Goal: Task Accomplishment & Management: Use online tool/utility

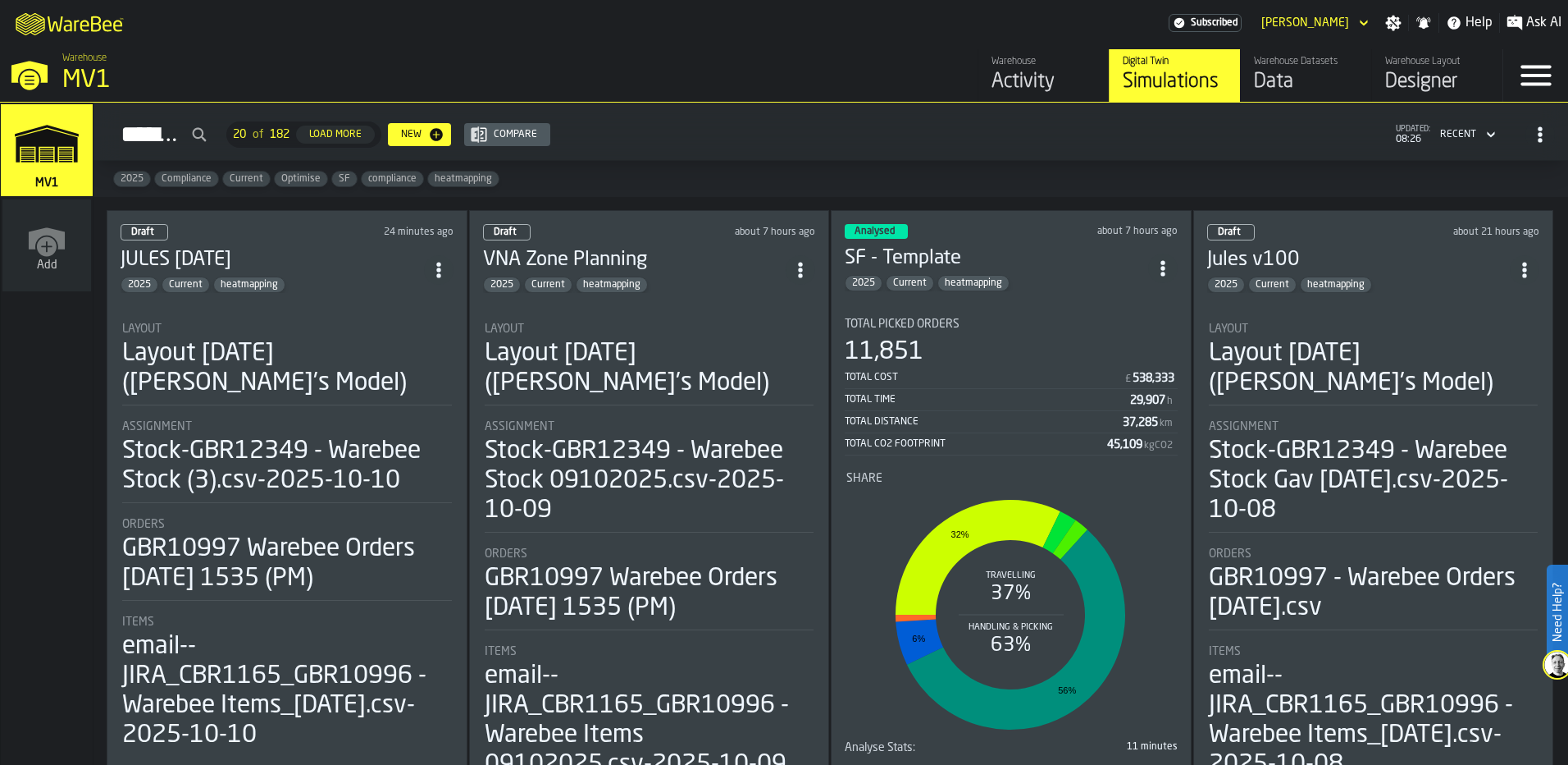
click at [291, 226] on div "Draft 24 minutes ago" at bounding box center [287, 231] width 333 height 17
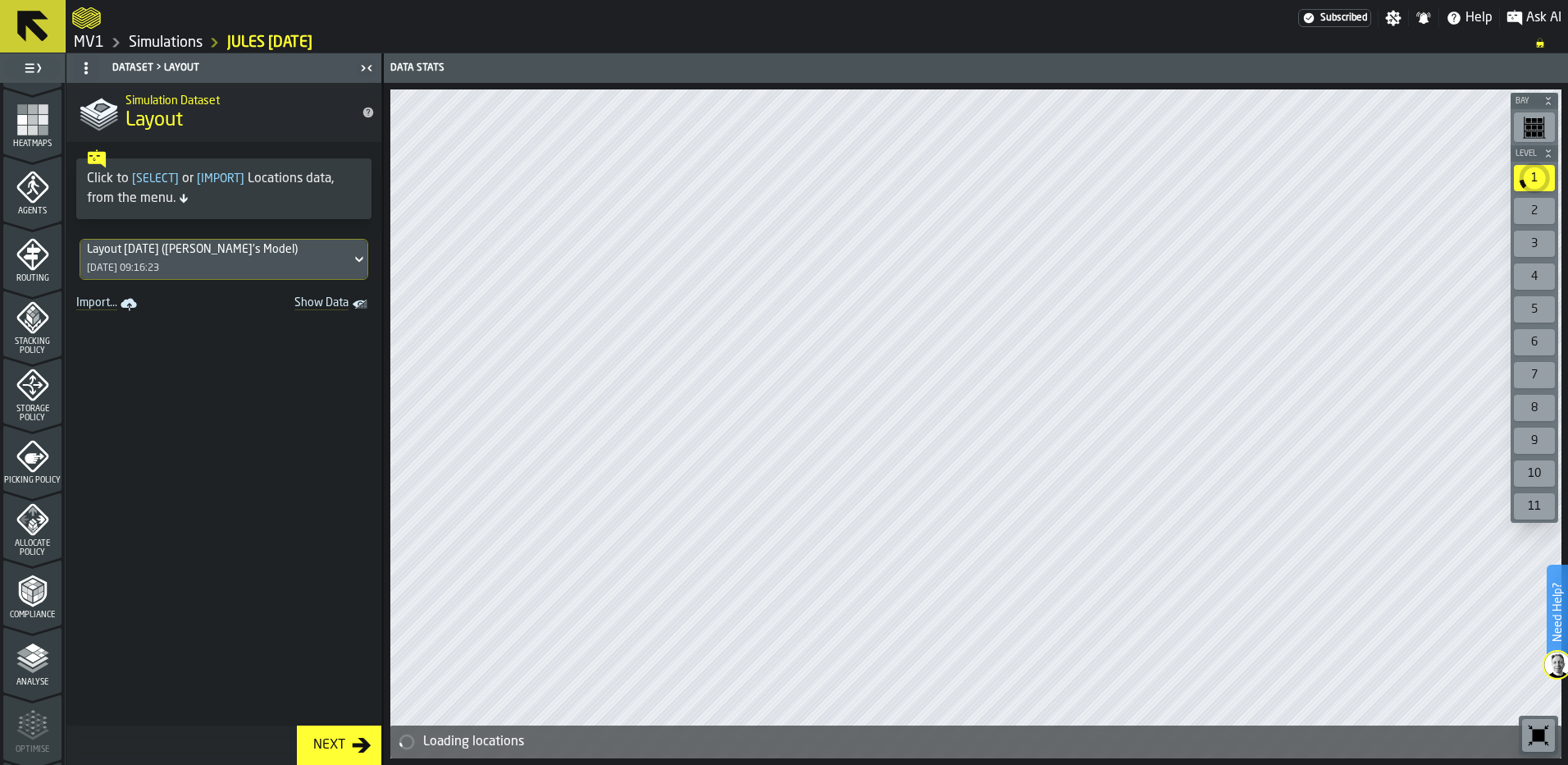
scroll to position [492, 0]
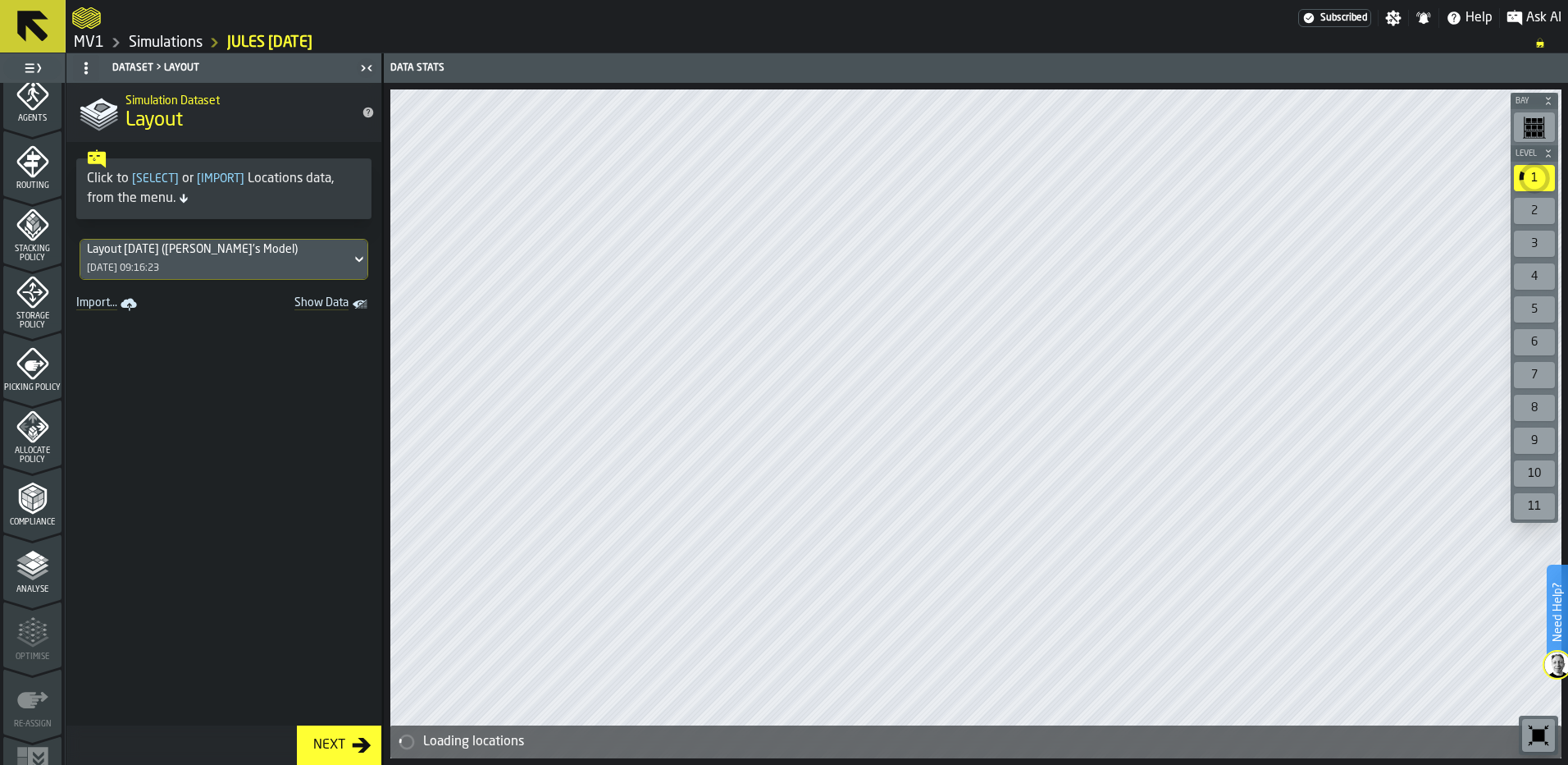
click at [32, 310] on div "Storage Policy" at bounding box center [32, 303] width 58 height 54
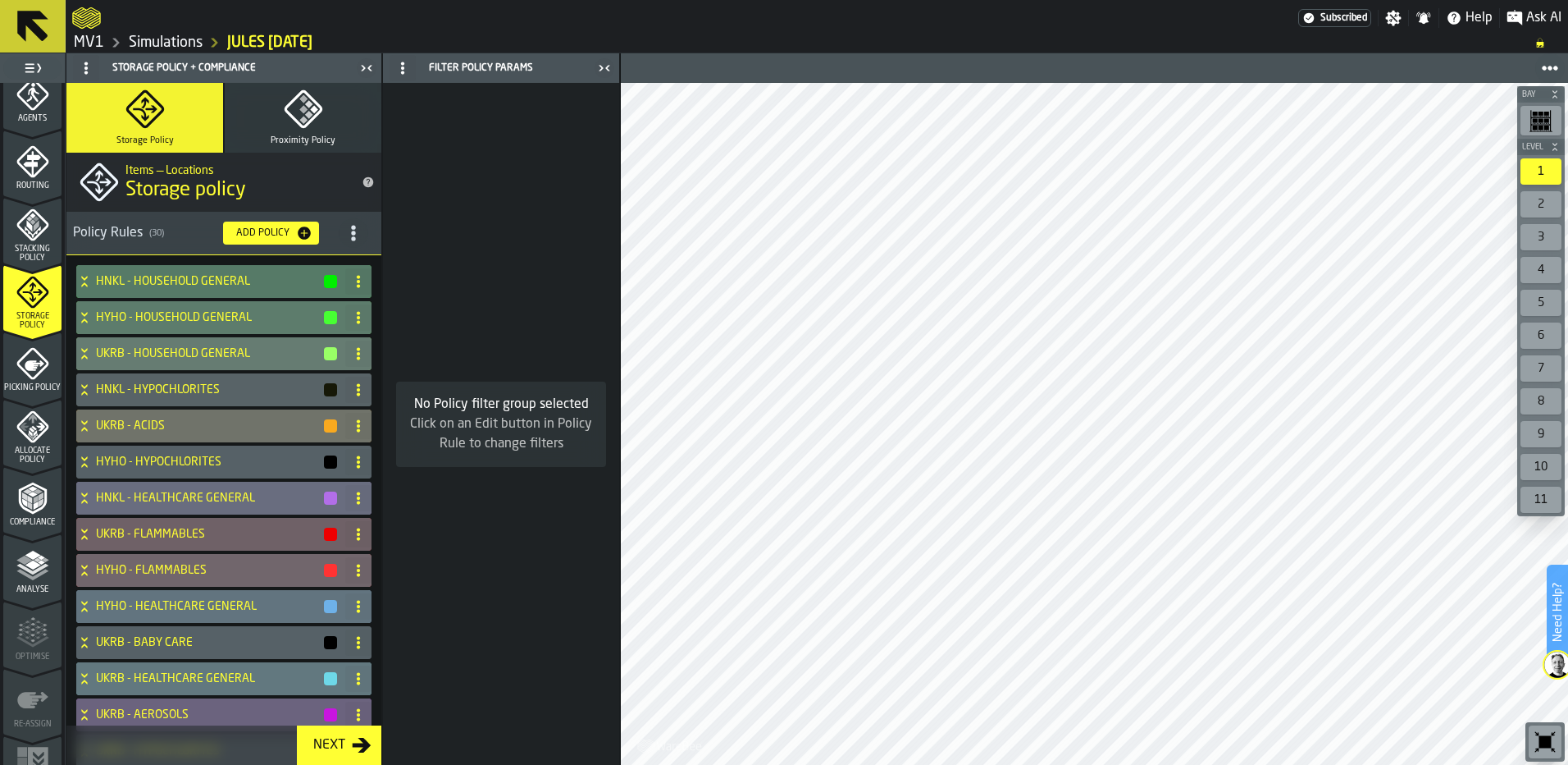
click at [41, 511] on icon "menu Compliance" at bounding box center [33, 498] width 33 height 33
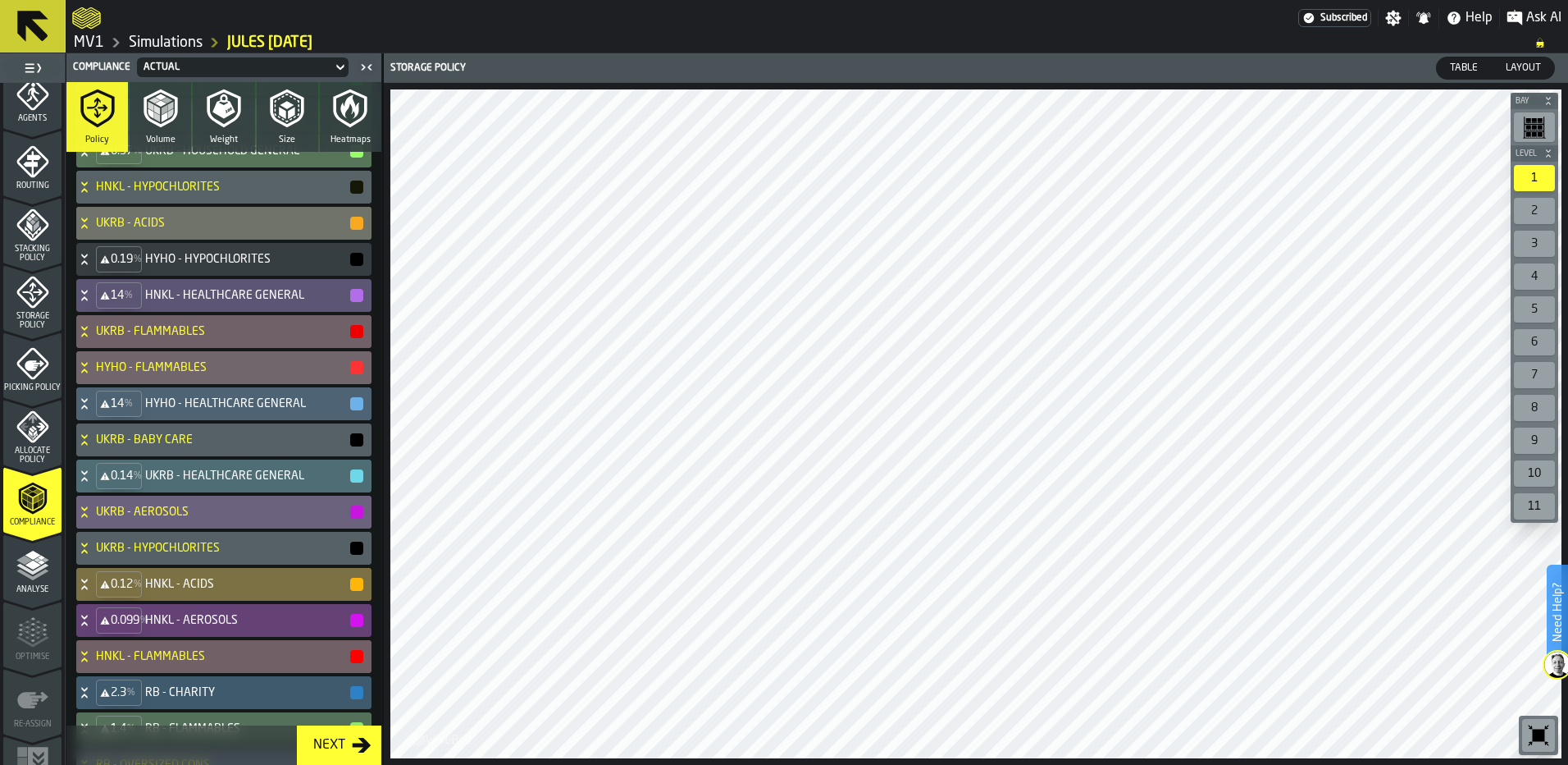
scroll to position [0, 0]
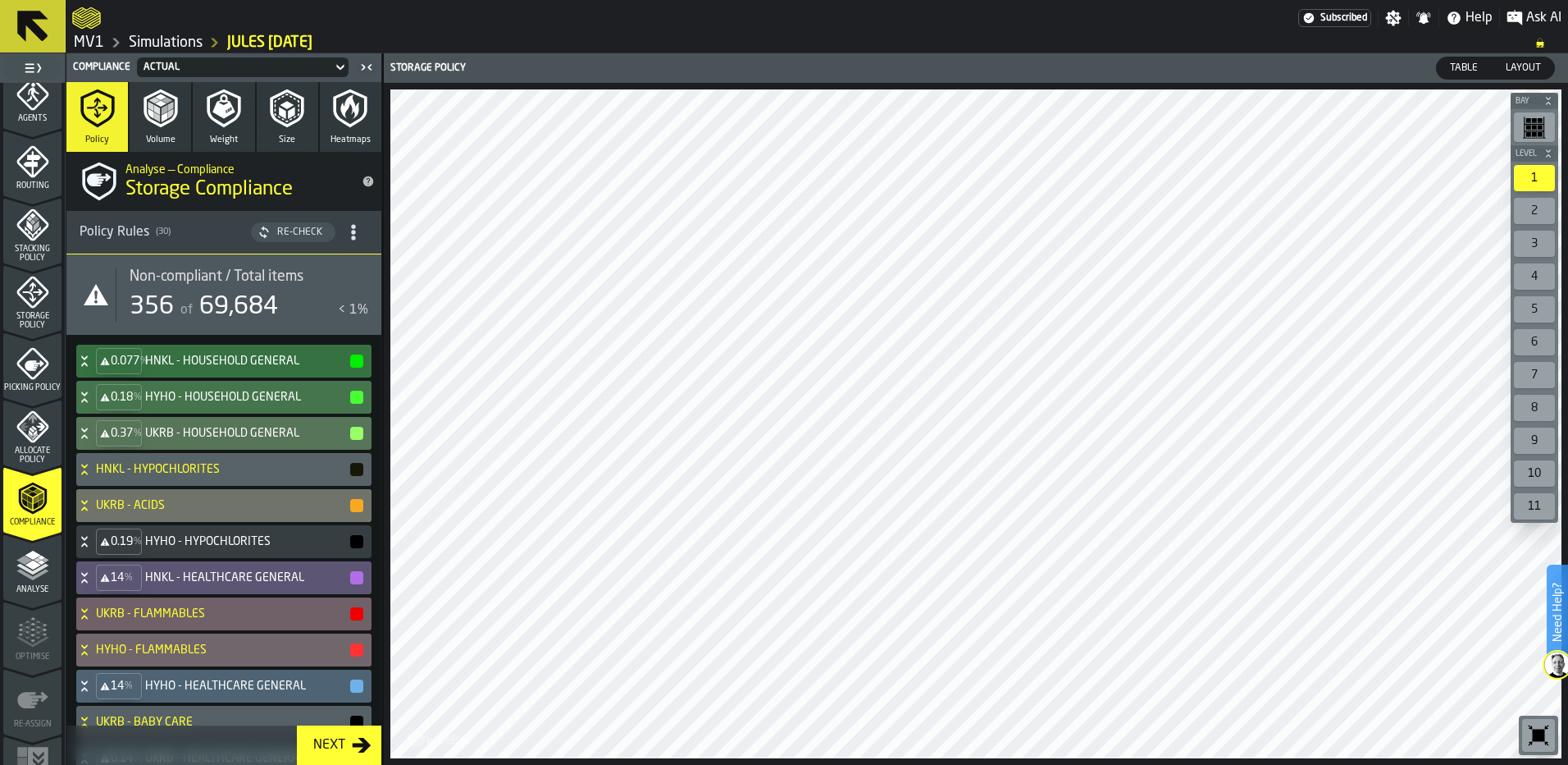
click at [152, 303] on div "356" at bounding box center [152, 306] width 45 height 29
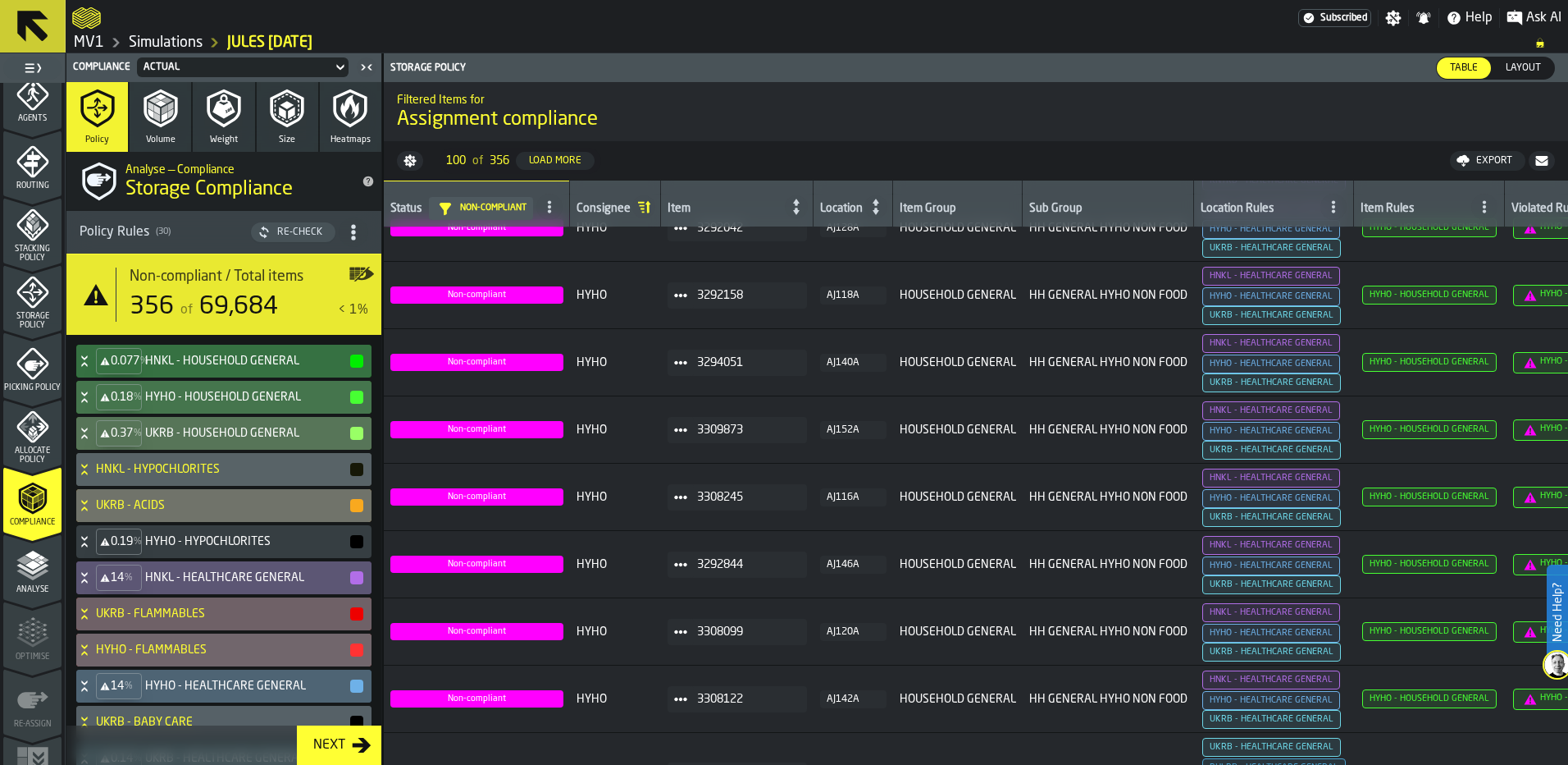
scroll to position [820, 0]
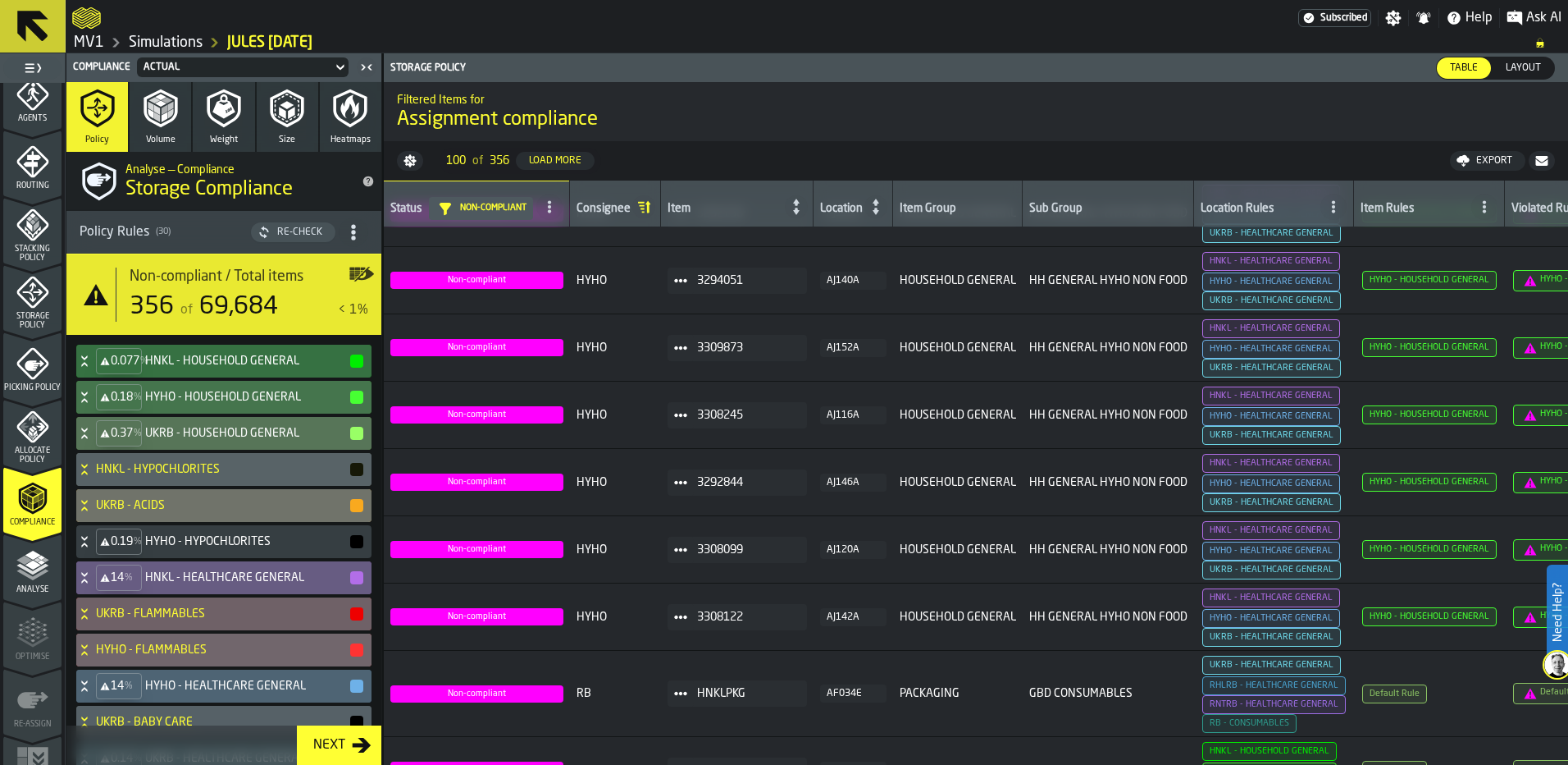
click at [239, 574] on h4 "HNKL - HEALTHCARE GENERAL" at bounding box center [246, 577] width 203 height 14
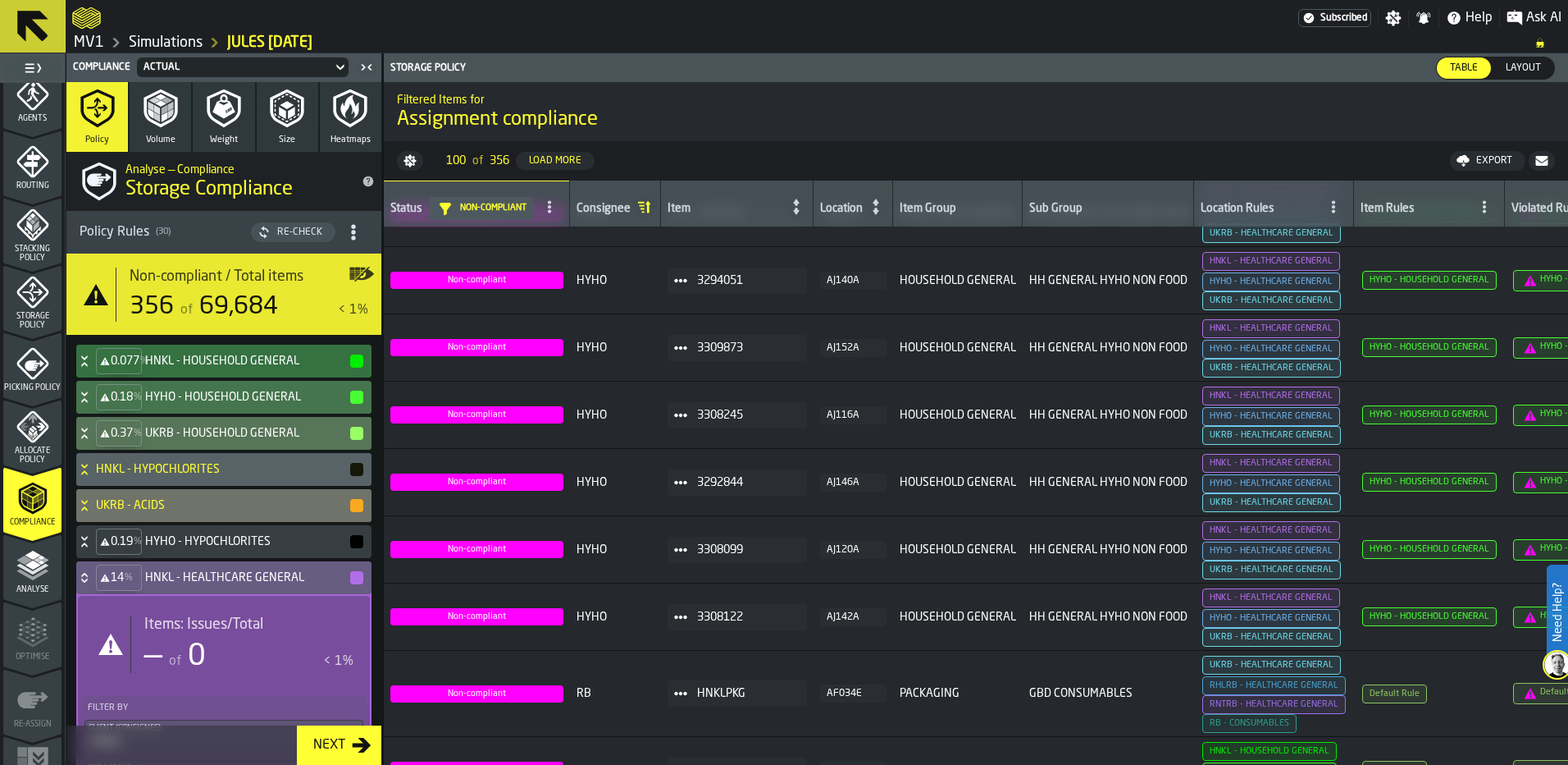
click at [235, 576] on h4 "HNKL - HEALTHCARE GENERAL" at bounding box center [246, 577] width 203 height 14
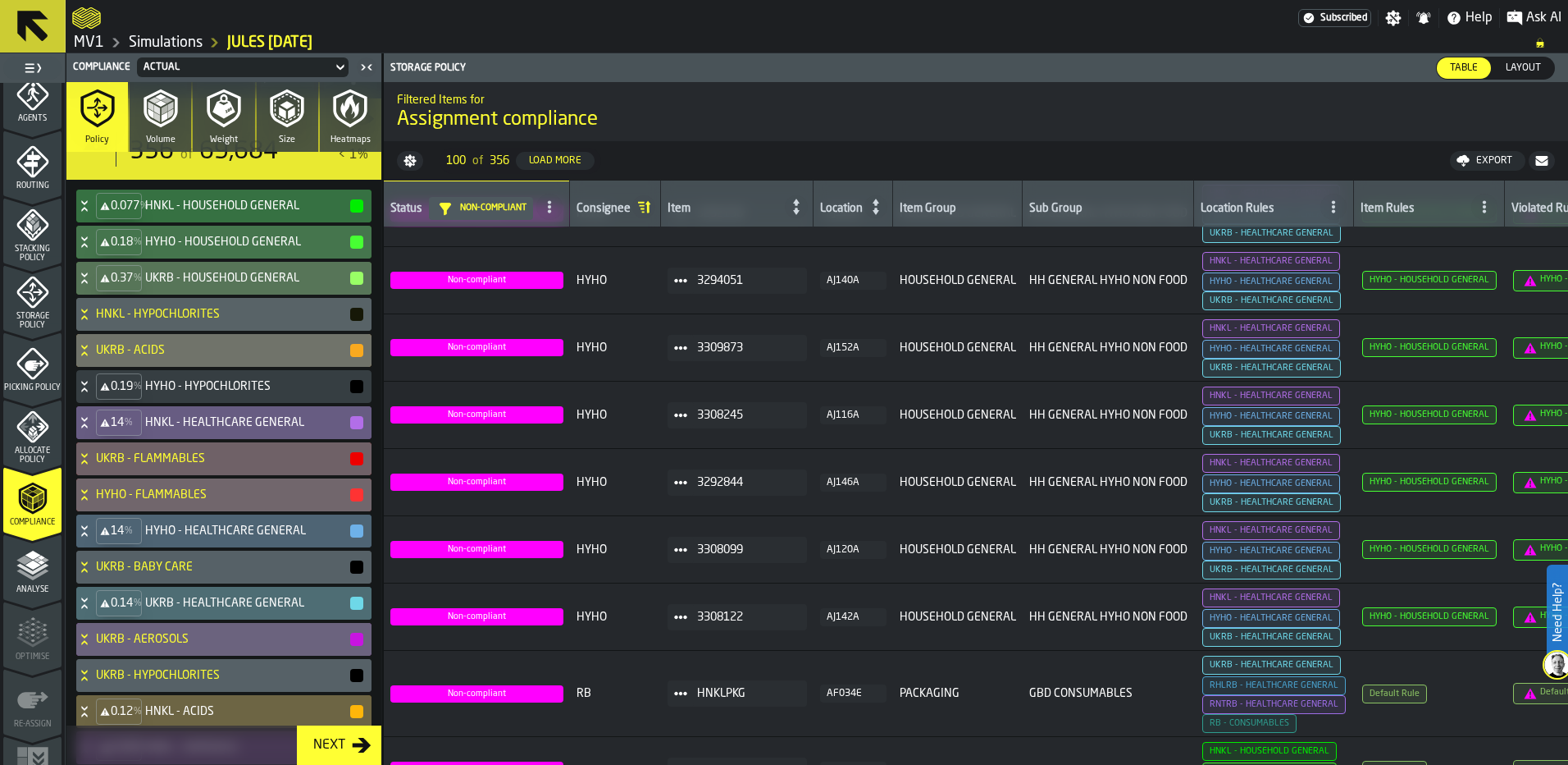
scroll to position [164, 0]
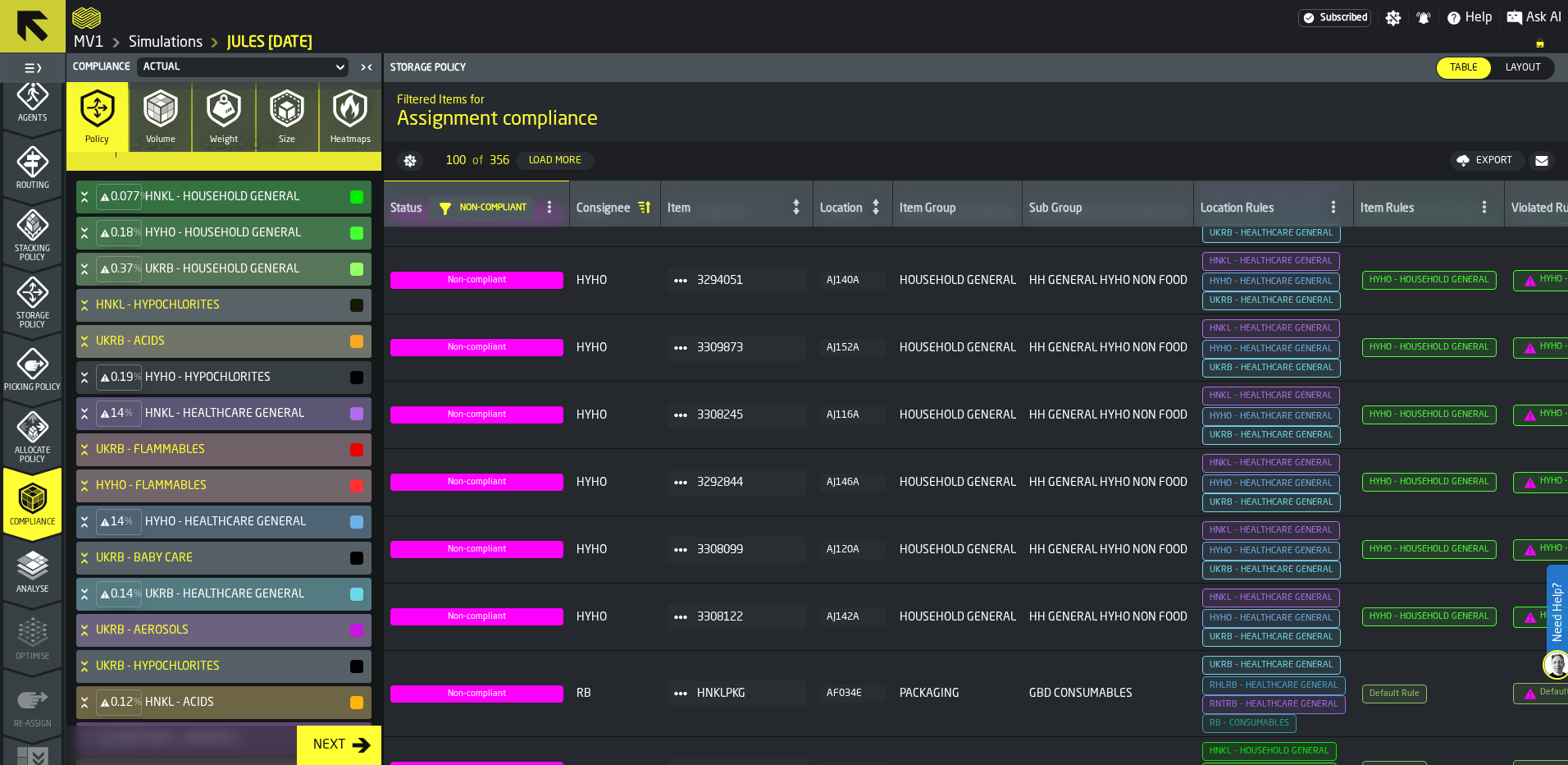
click at [153, 594] on h4 "UKRB - HEALTHCARE GENERAL" at bounding box center [246, 594] width 203 height 14
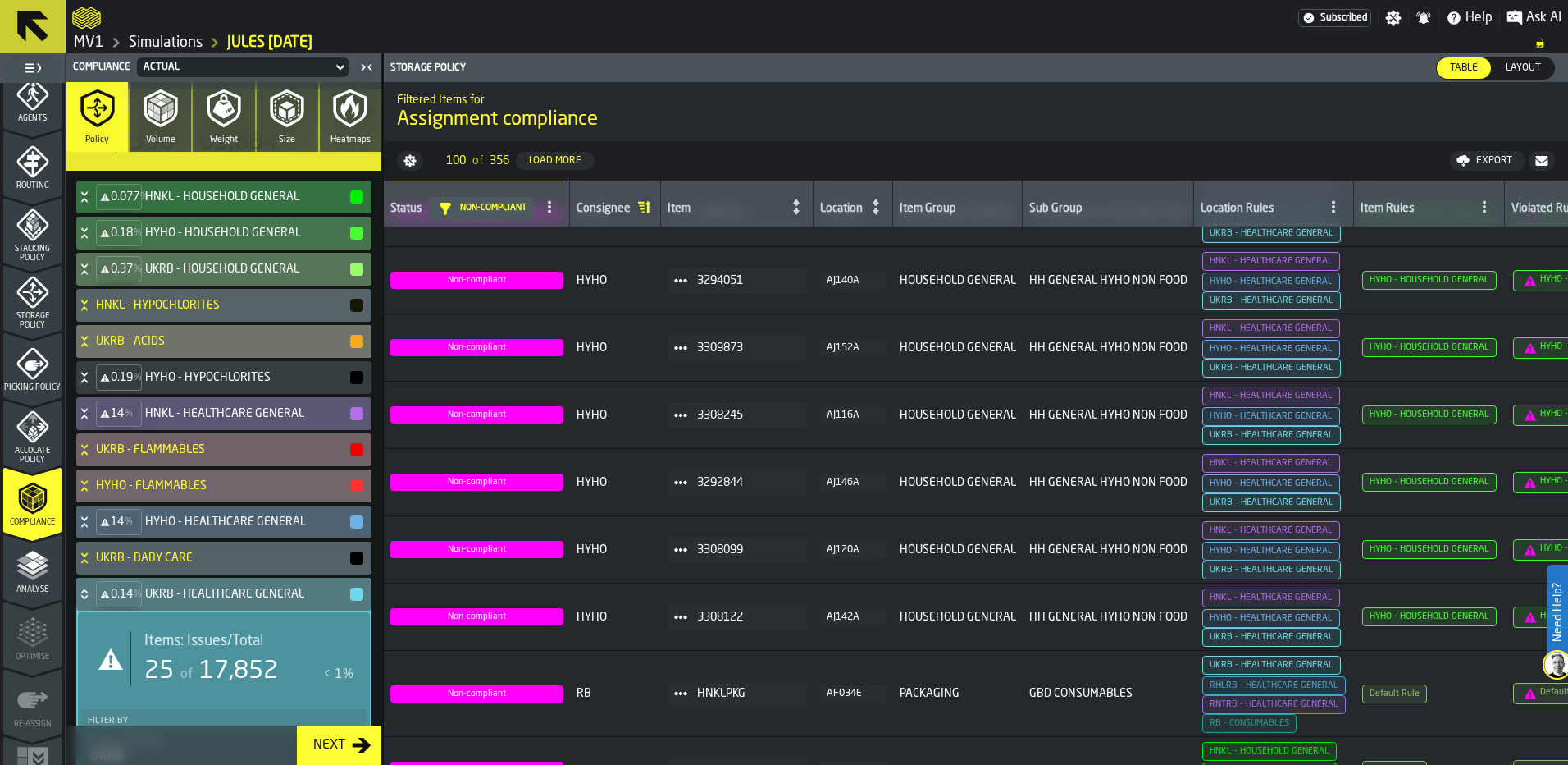
click at [199, 676] on span "17,852" at bounding box center [238, 671] width 79 height 24
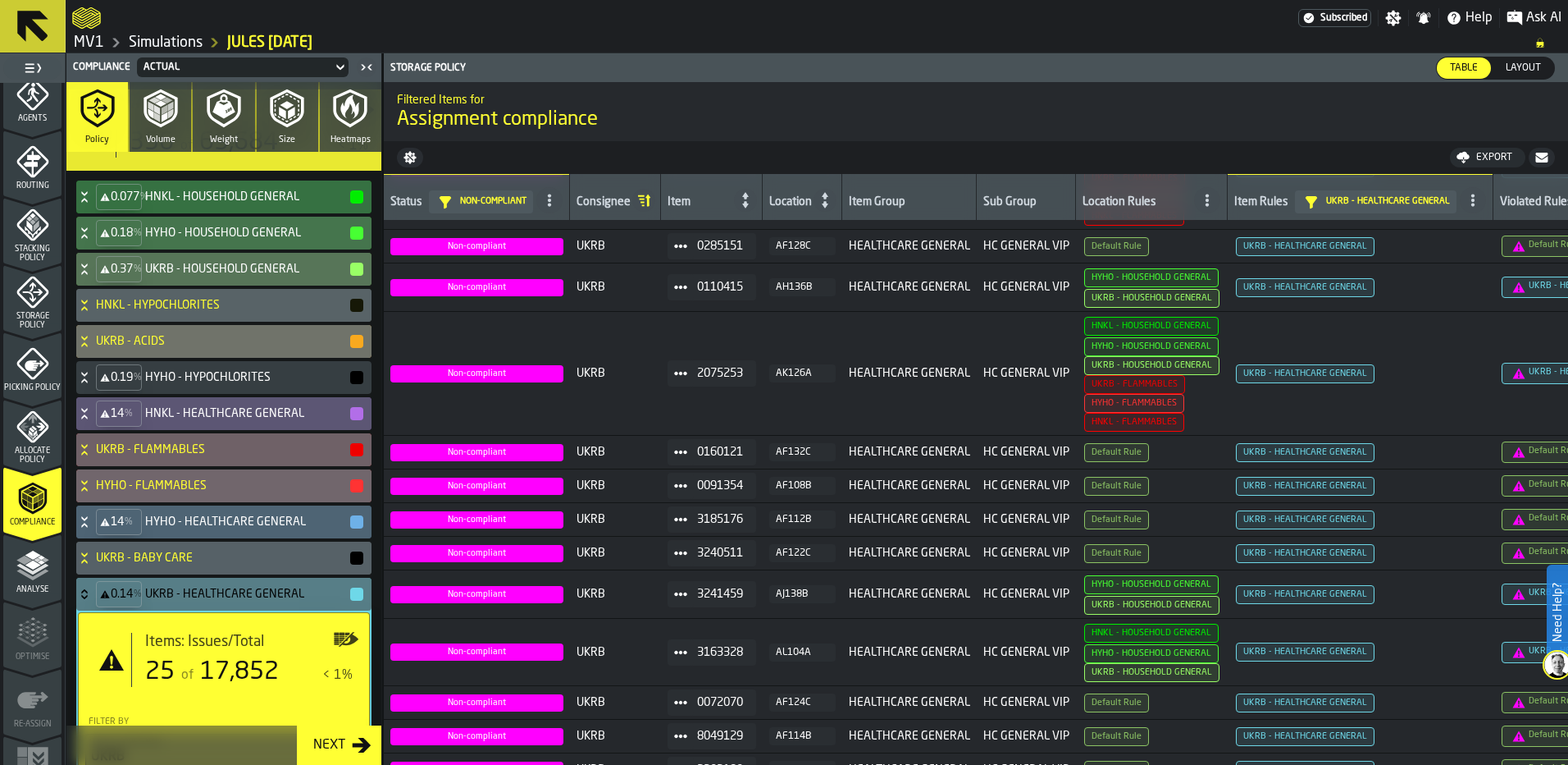
click at [819, 202] on icon at bounding box center [825, 200] width 23 height 23
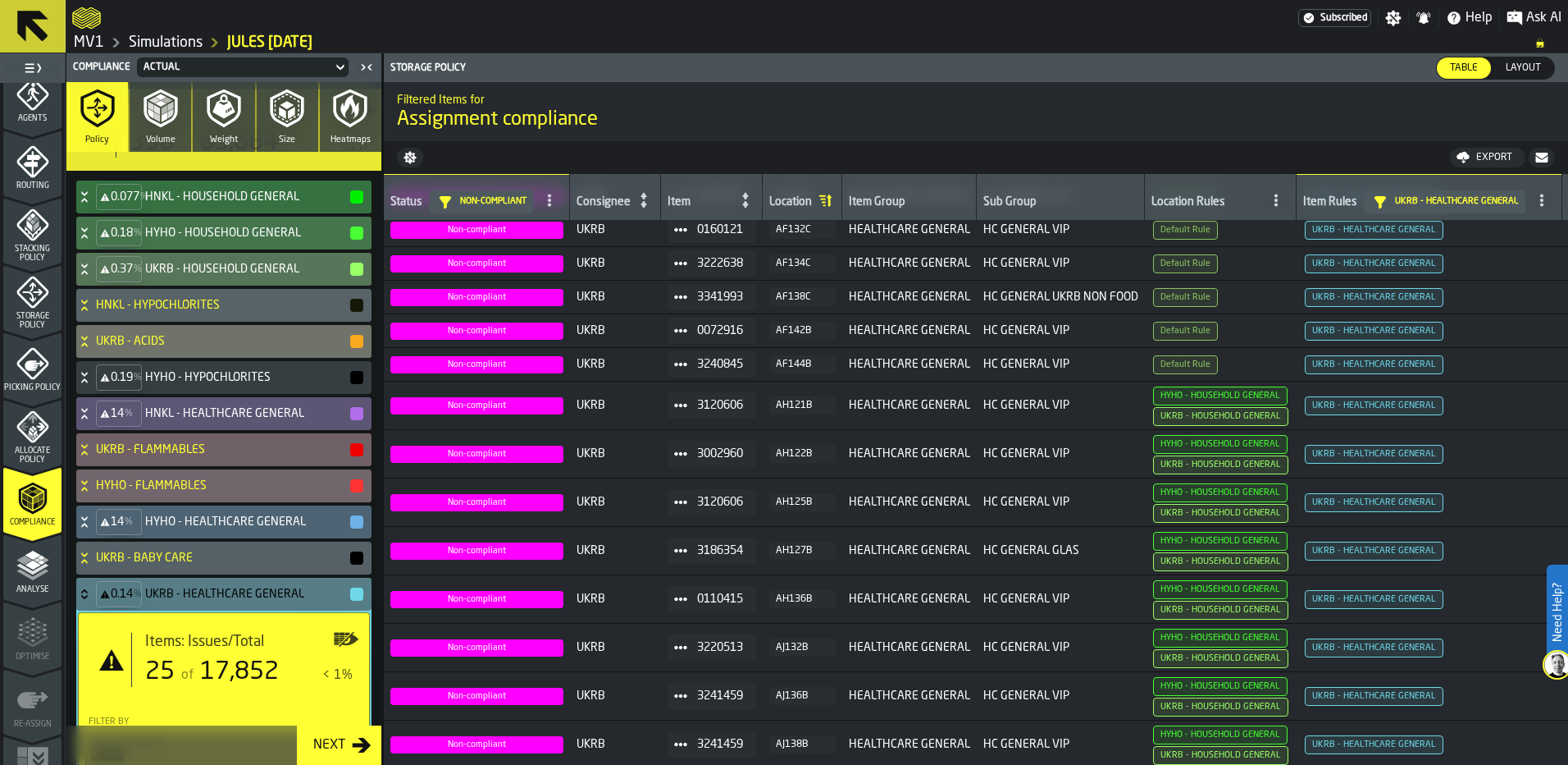
scroll to position [295, 0]
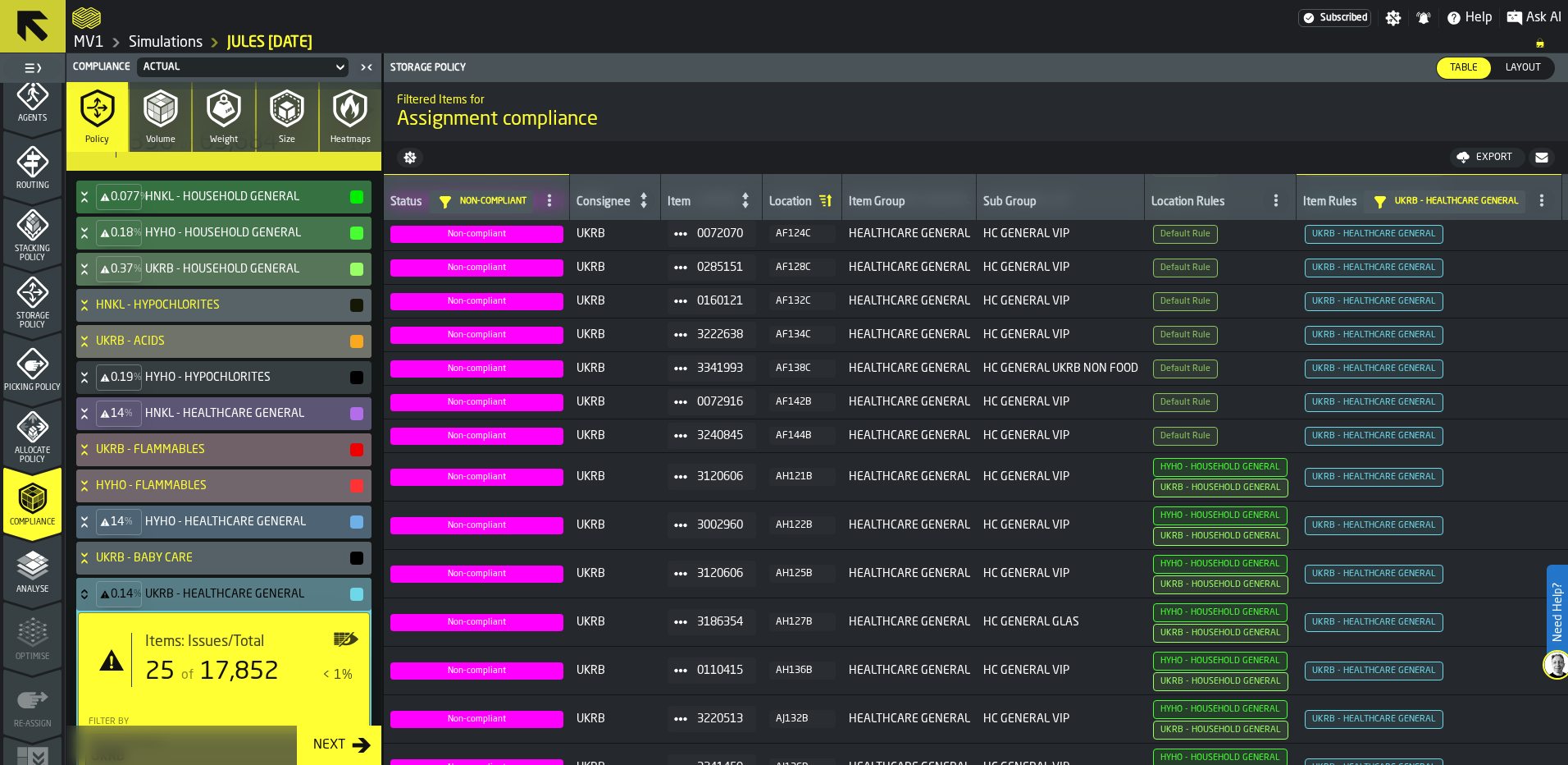
click at [1483, 154] on div "Export" at bounding box center [1493, 157] width 50 height 12
click at [1486, 162] on span "Download (csv)" at bounding box center [1481, 157] width 76 height 14
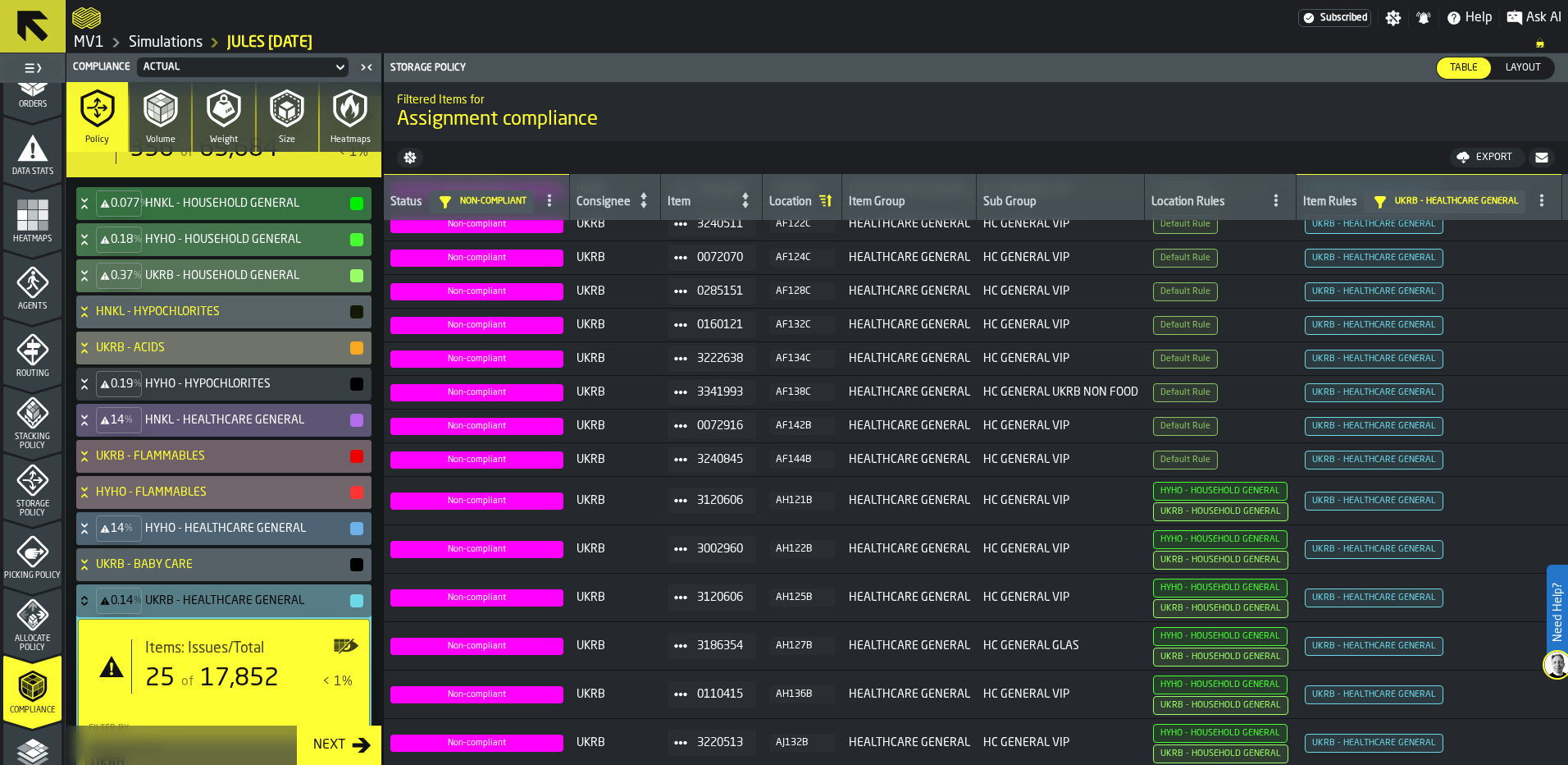
scroll to position [246, 0]
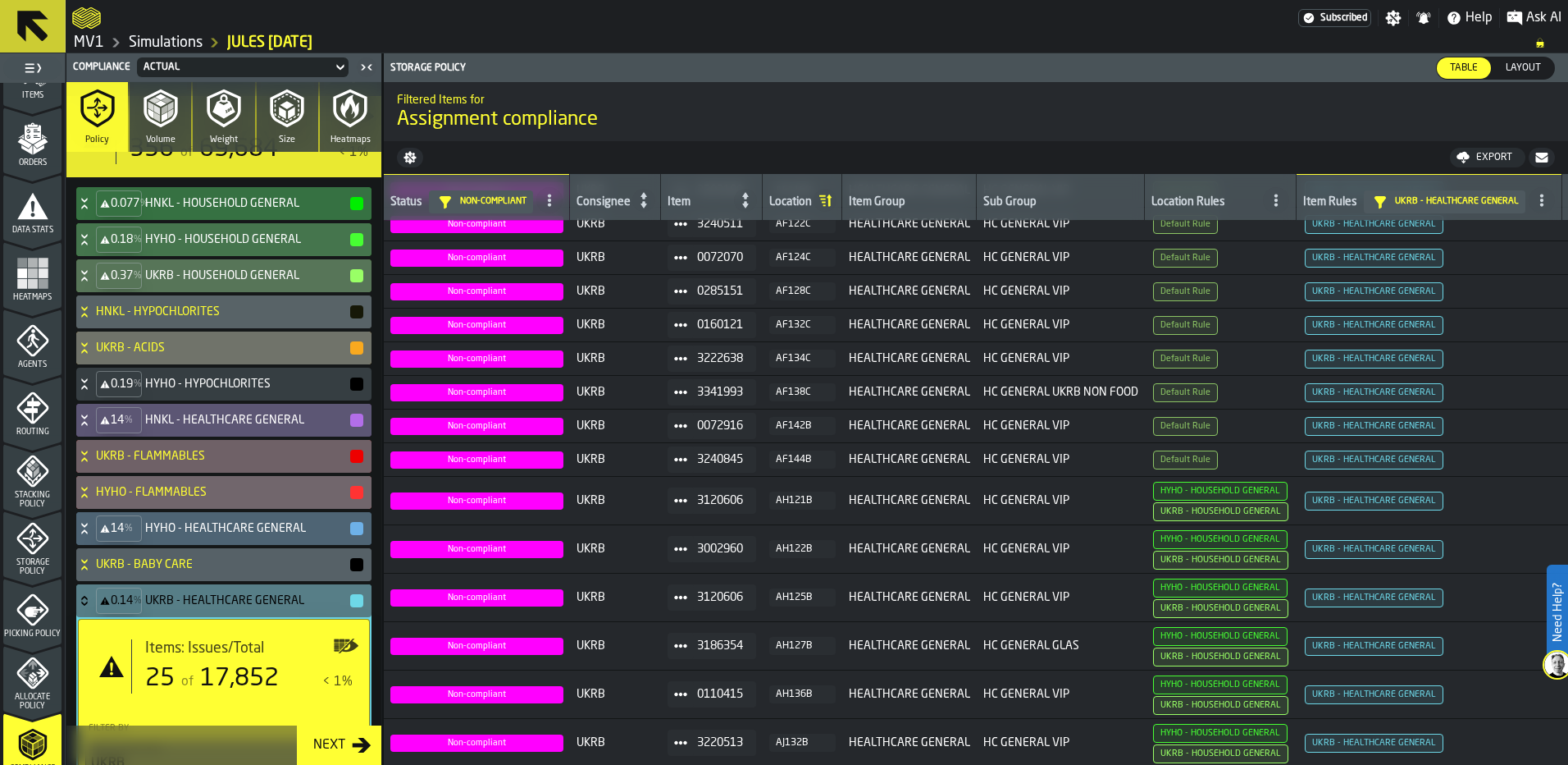
click at [35, 284] on icon "menu Heatmaps" at bounding box center [33, 273] width 33 height 33
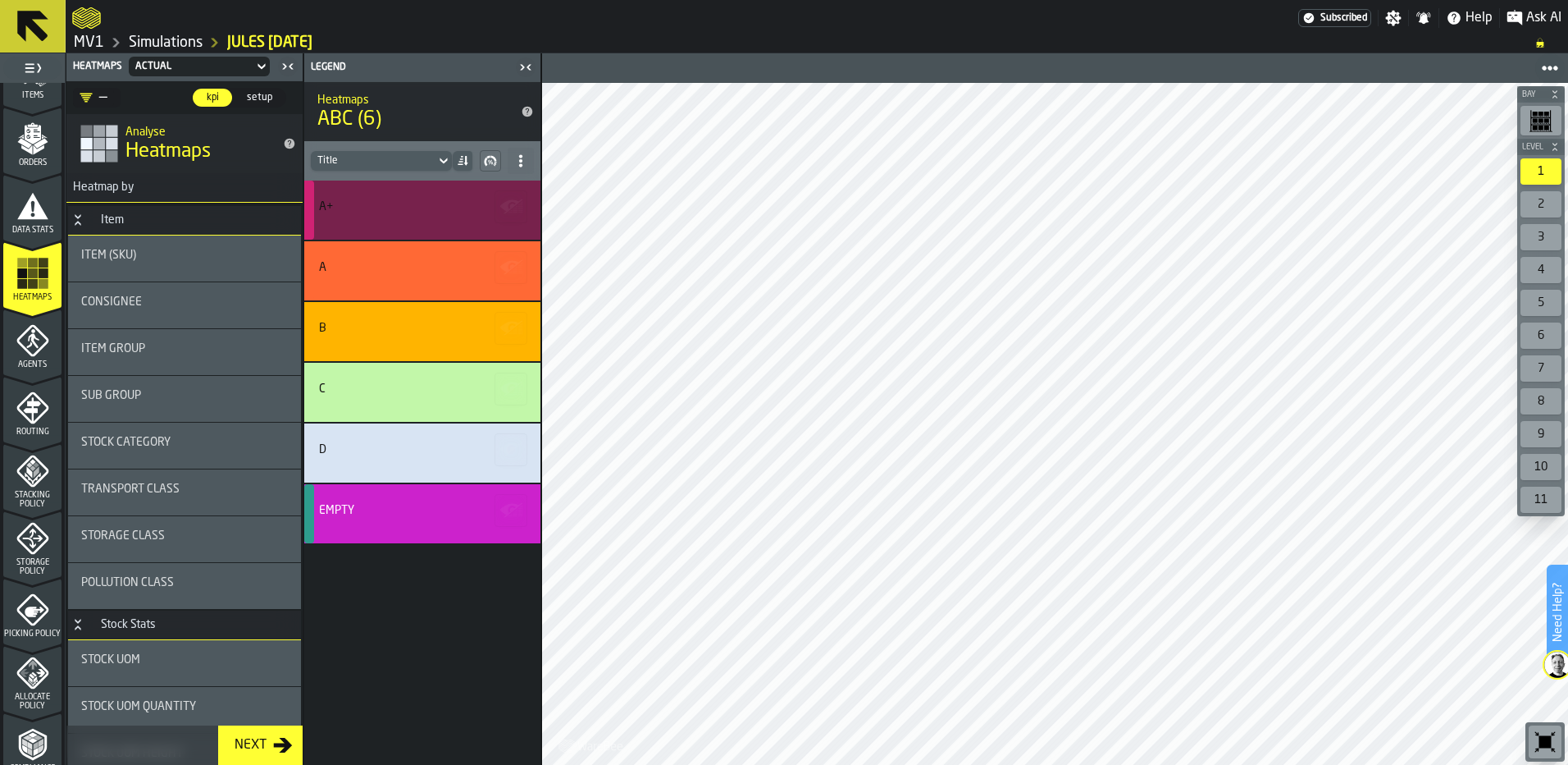
click at [426, 214] on div "A+" at bounding box center [420, 210] width 202 height 19
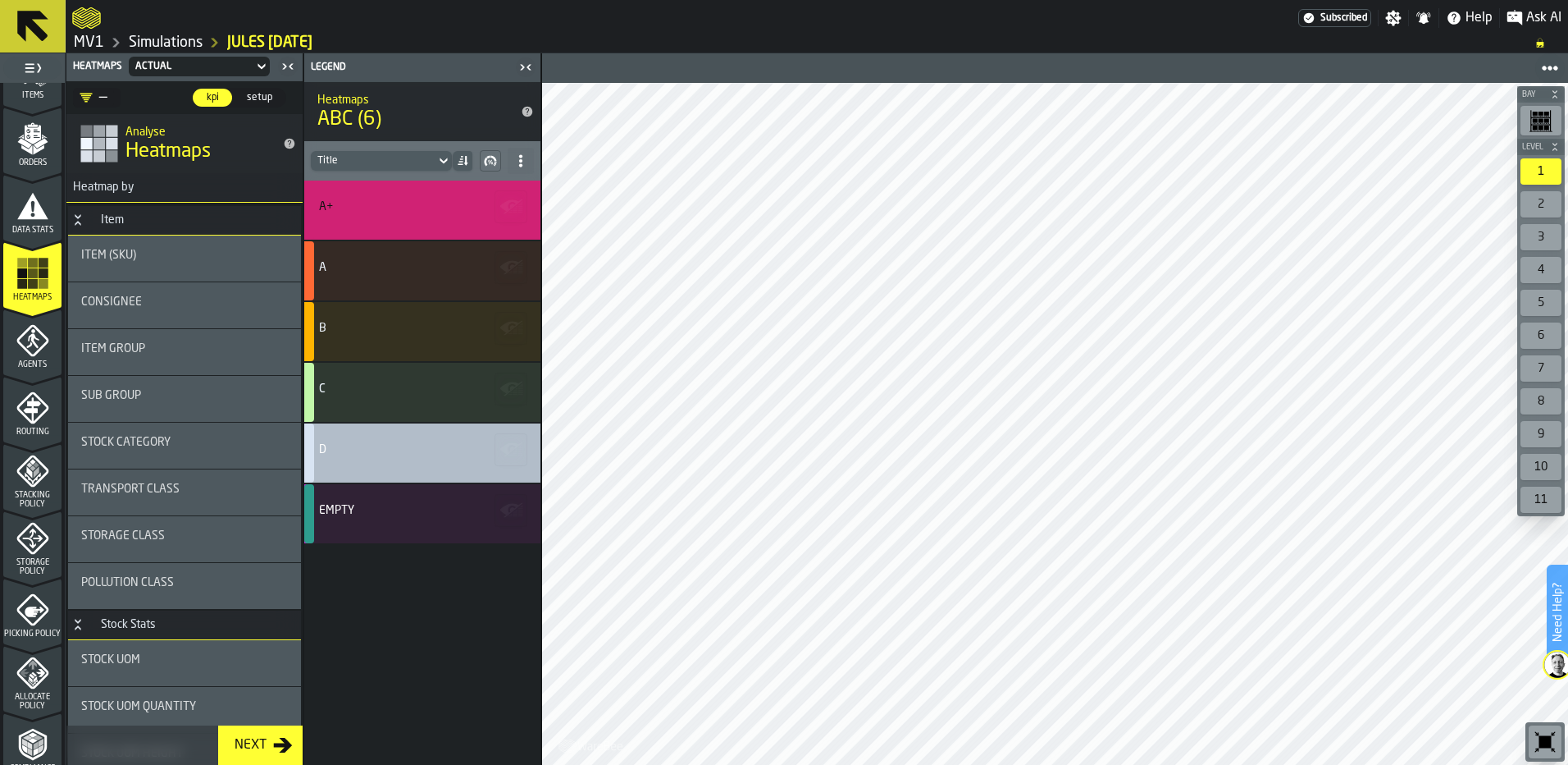
click at [418, 459] on div "D" at bounding box center [420, 453] width 202 height 19
click at [1546, 228] on div "3" at bounding box center [1541, 236] width 41 height 26
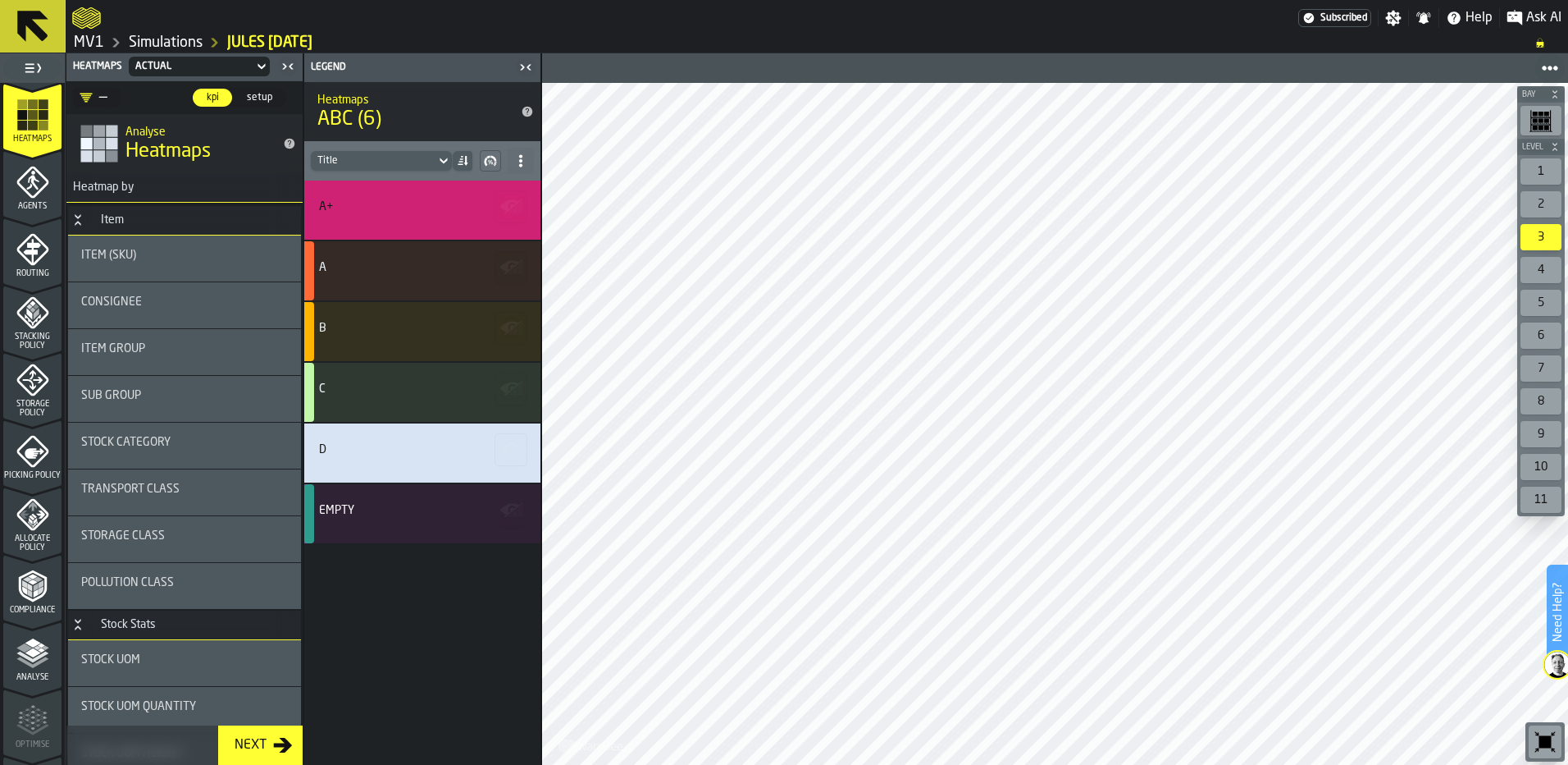
scroll to position [410, 0]
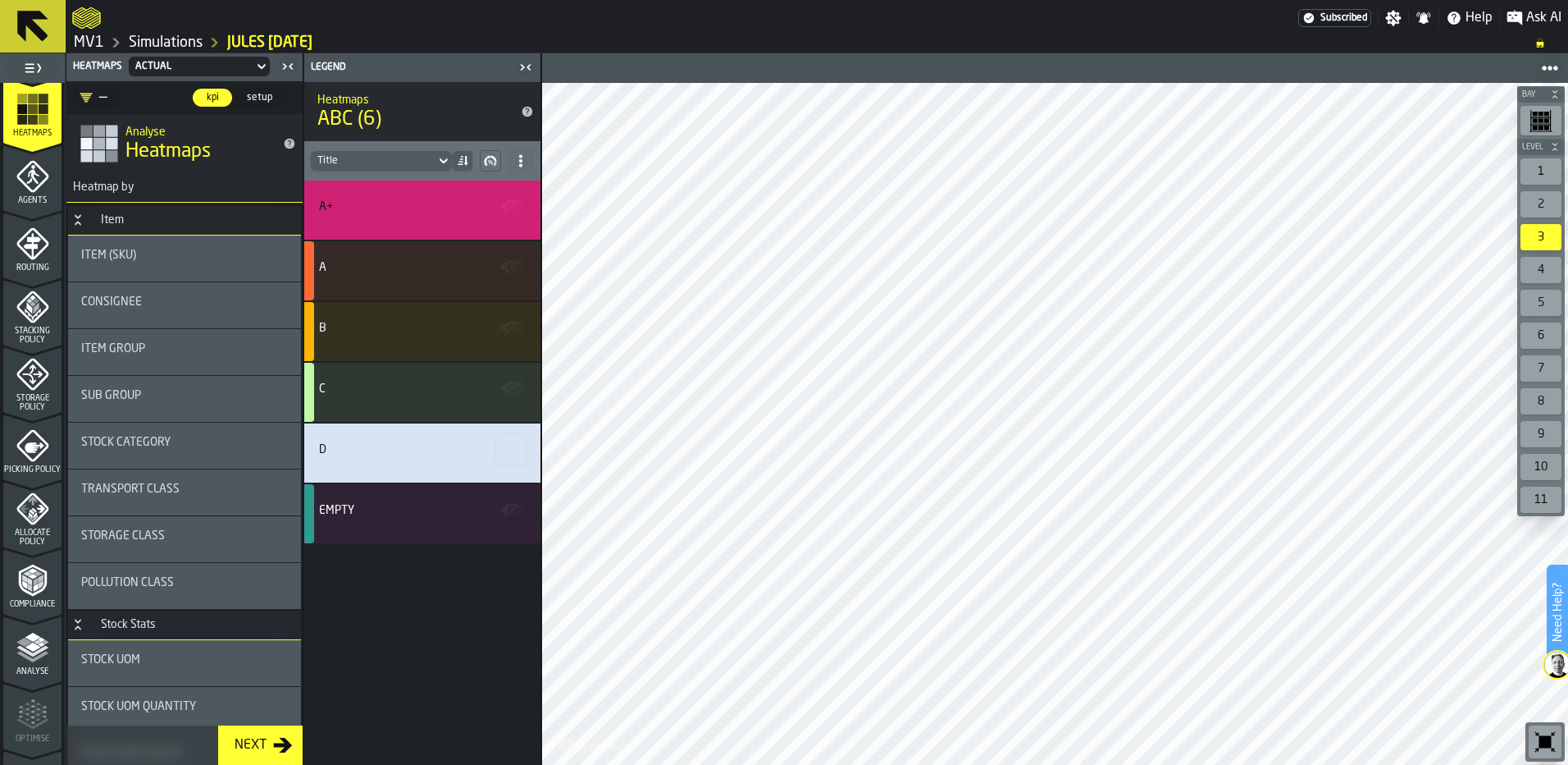
click at [18, 584] on icon "menu Compliance" at bounding box center [32, 580] width 28 height 32
